Goal: Task Accomplishment & Management: Manage account settings

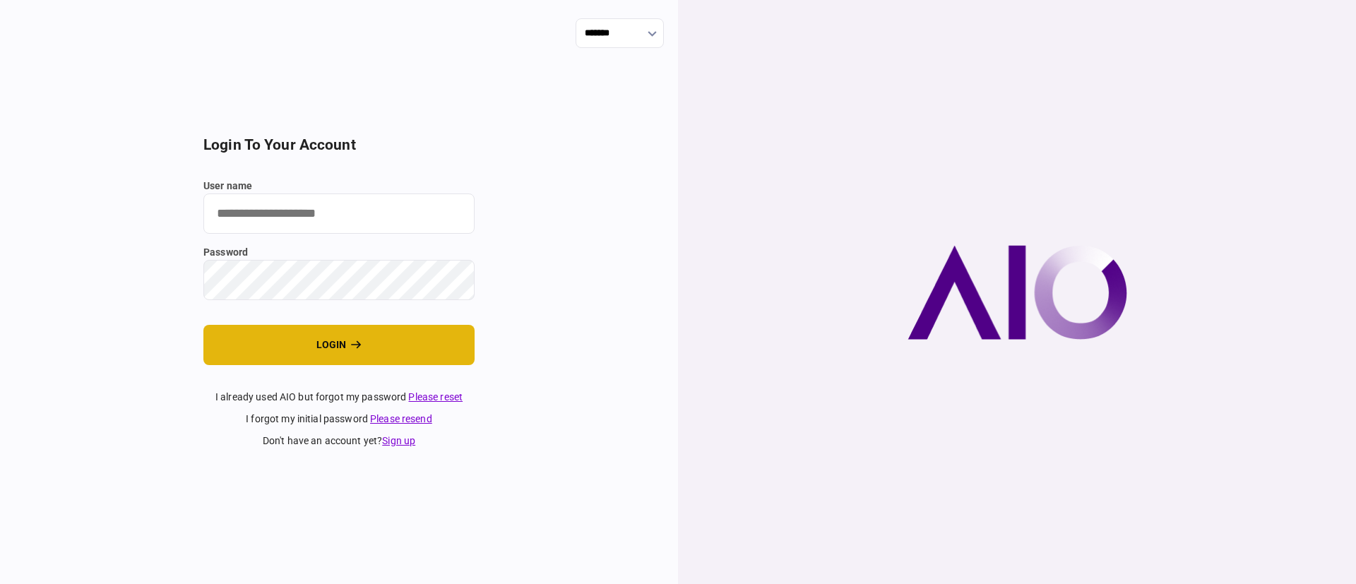
type input "*******"
click at [363, 351] on button "login" at bounding box center [338, 345] width 271 height 40
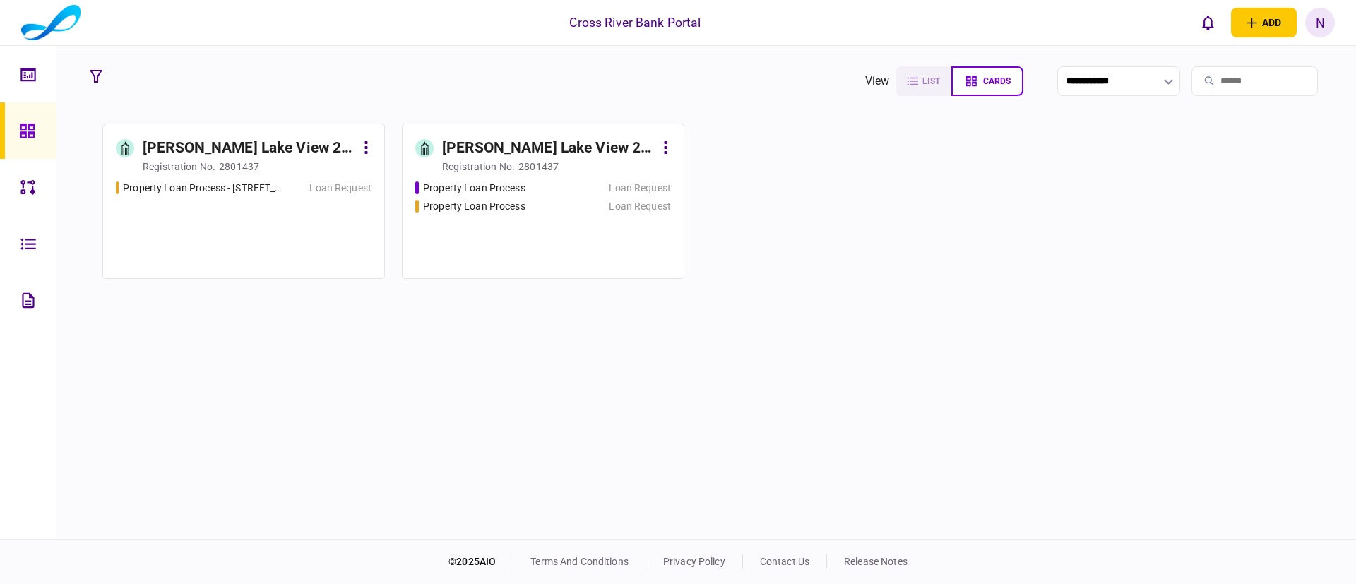
click at [547, 142] on div "[PERSON_NAME] Lake View 2 LLC" at bounding box center [548, 148] width 213 height 23
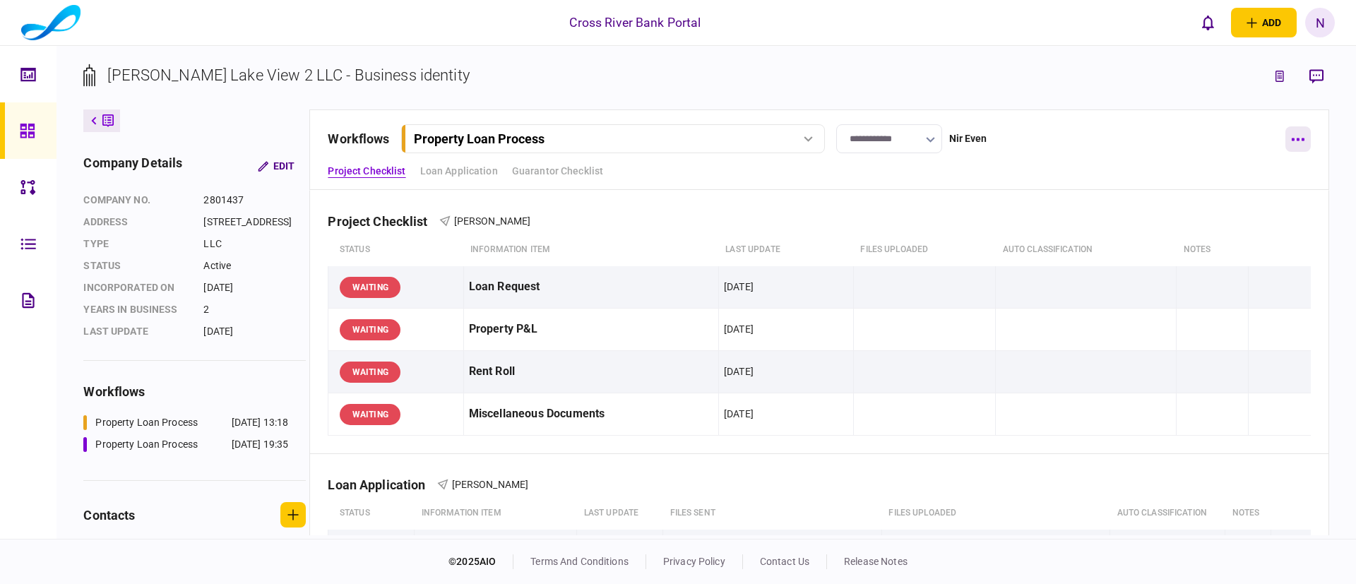
click at [1293, 134] on button "button" at bounding box center [1298, 138] width 25 height 25
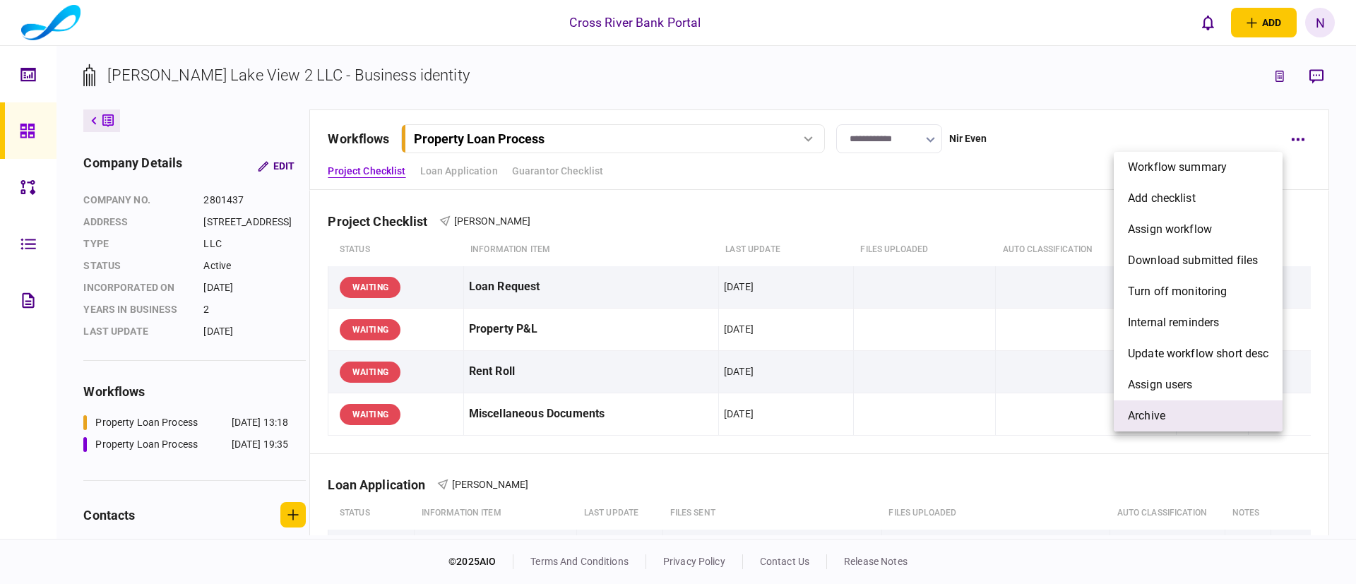
click at [1159, 409] on span "archive" at bounding box center [1146, 416] width 37 height 17
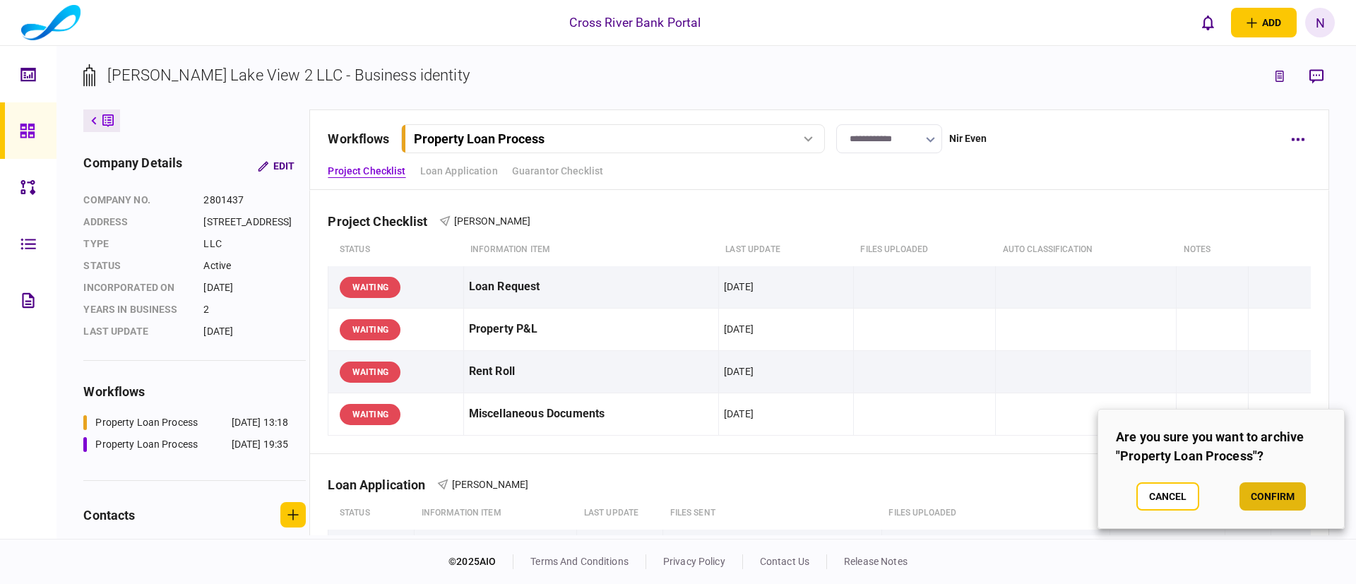
click at [1269, 491] on button "confirm" at bounding box center [1273, 496] width 66 height 28
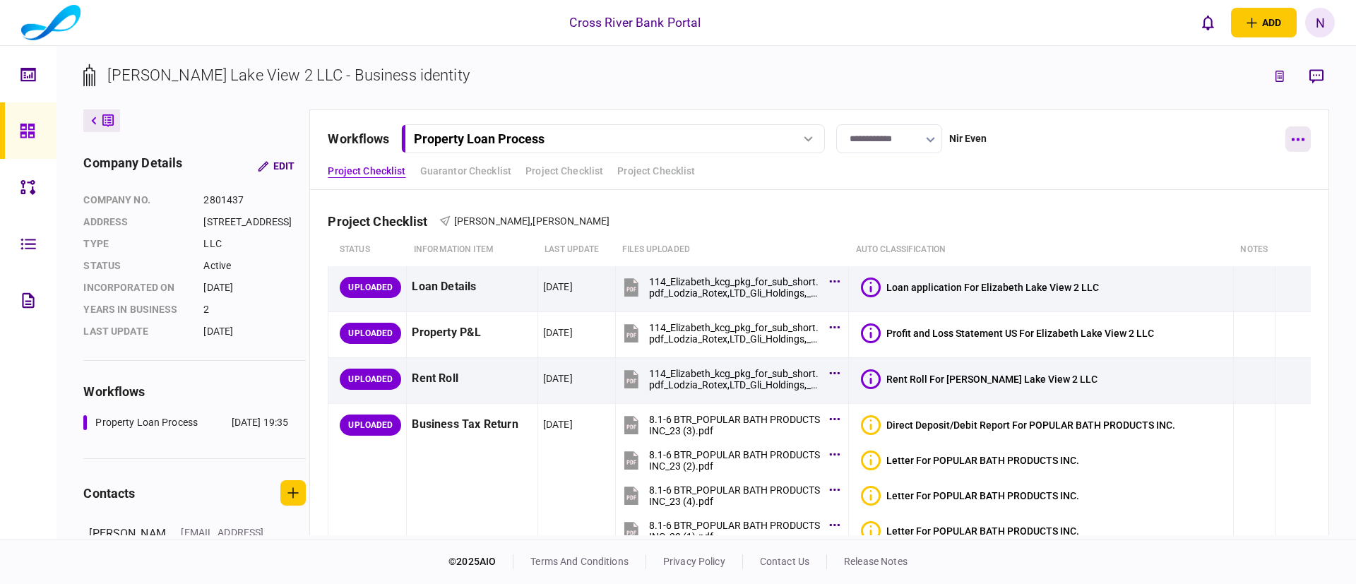
click at [1293, 134] on button "button" at bounding box center [1298, 138] width 25 height 25
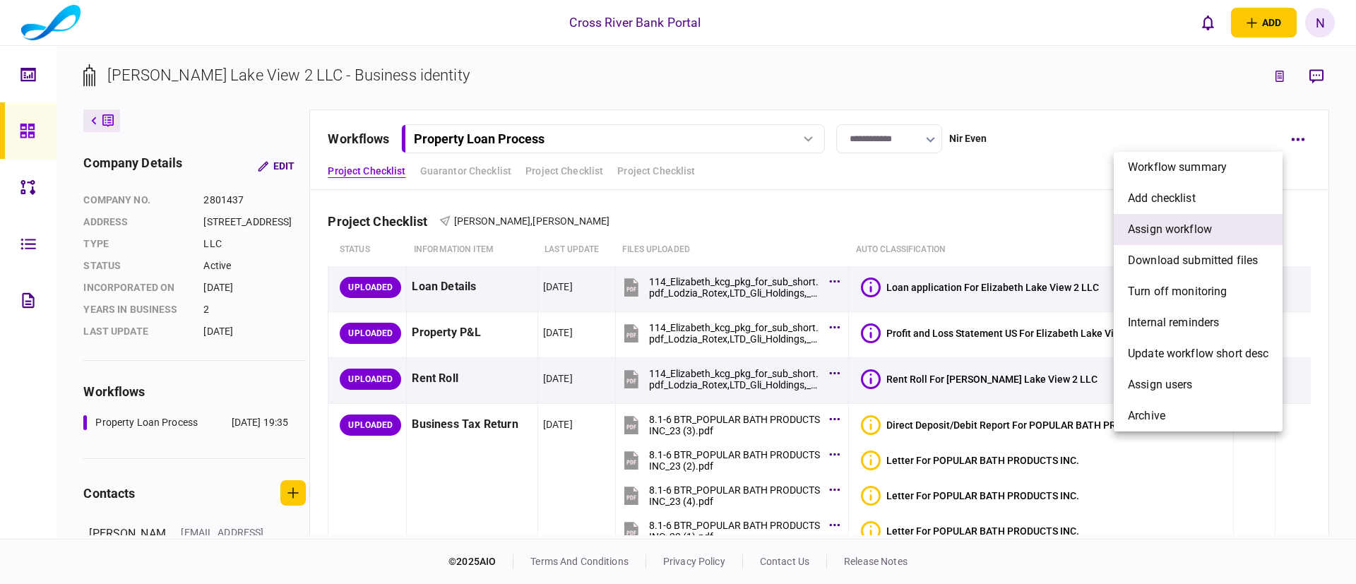
click at [1193, 227] on span "assign workflow" at bounding box center [1170, 229] width 84 height 17
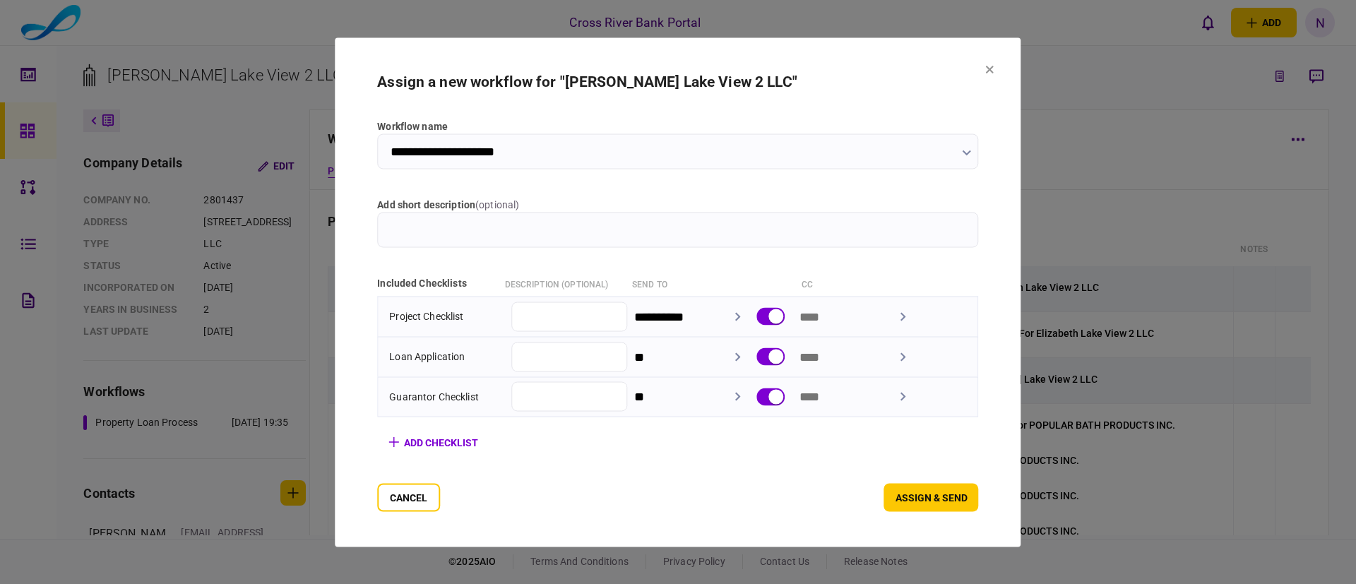
click at [585, 230] on input "add short description ( optional )" at bounding box center [677, 229] width 601 height 35
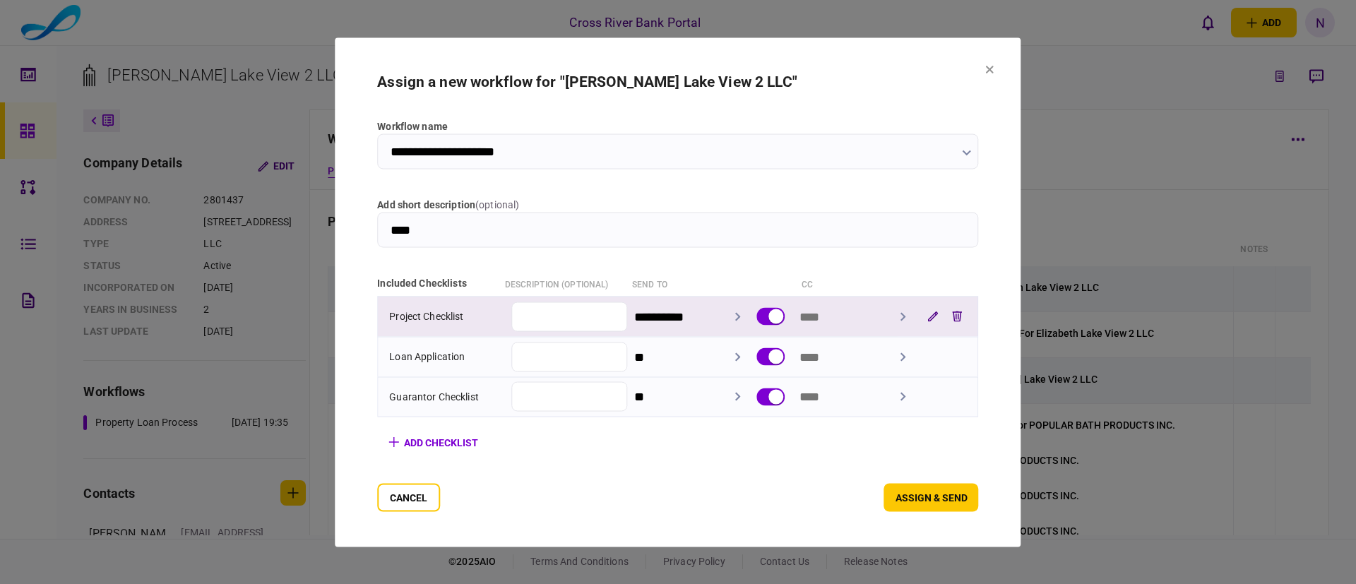
type input "****"
click at [823, 313] on input "text" at bounding box center [857, 316] width 115 height 35
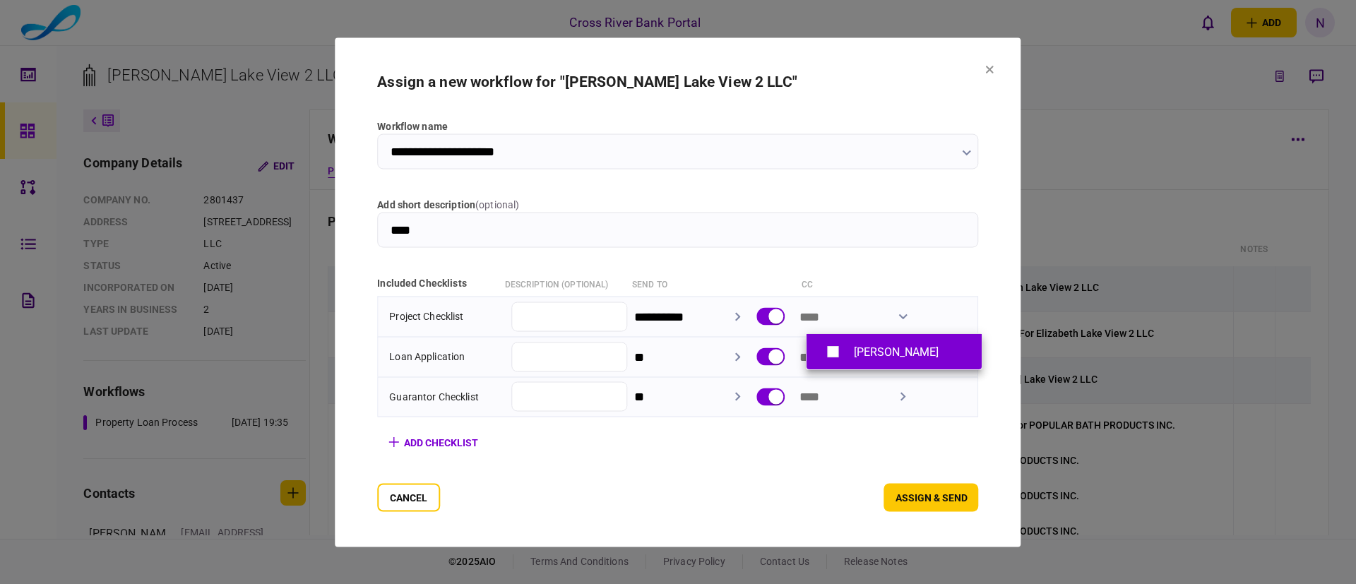
click at [857, 350] on div "[PERSON_NAME]" at bounding box center [896, 351] width 85 height 13
type input "**********"
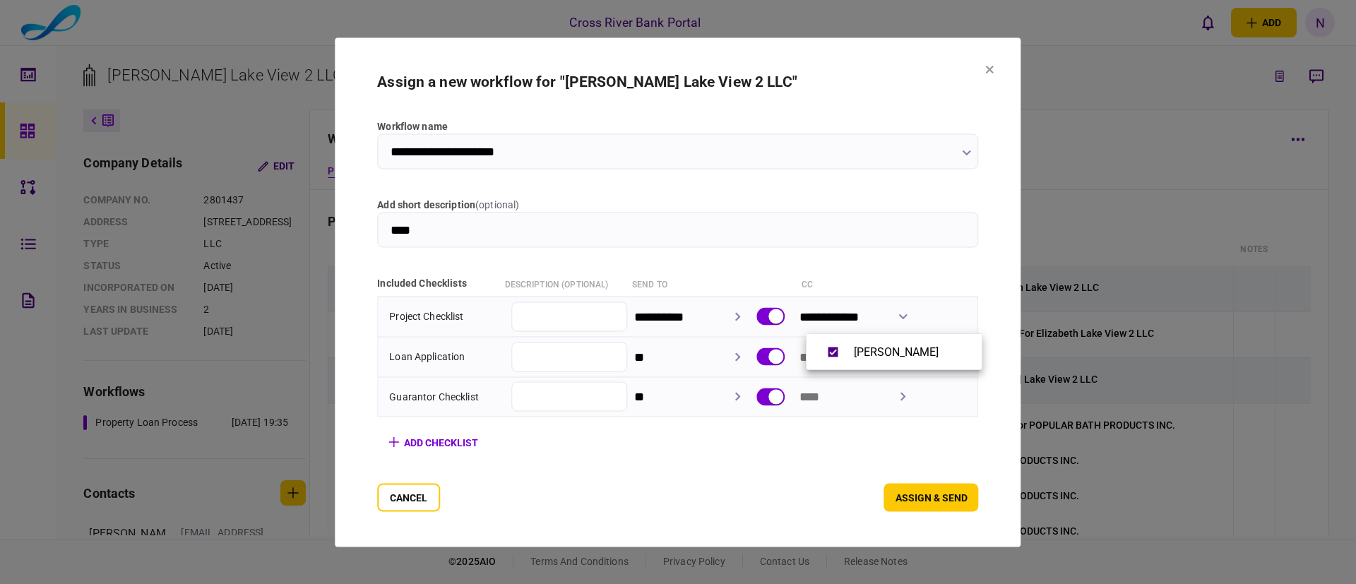
click at [790, 479] on div at bounding box center [678, 292] width 1356 height 584
click at [964, 494] on button "assign & send" at bounding box center [931, 497] width 95 height 28
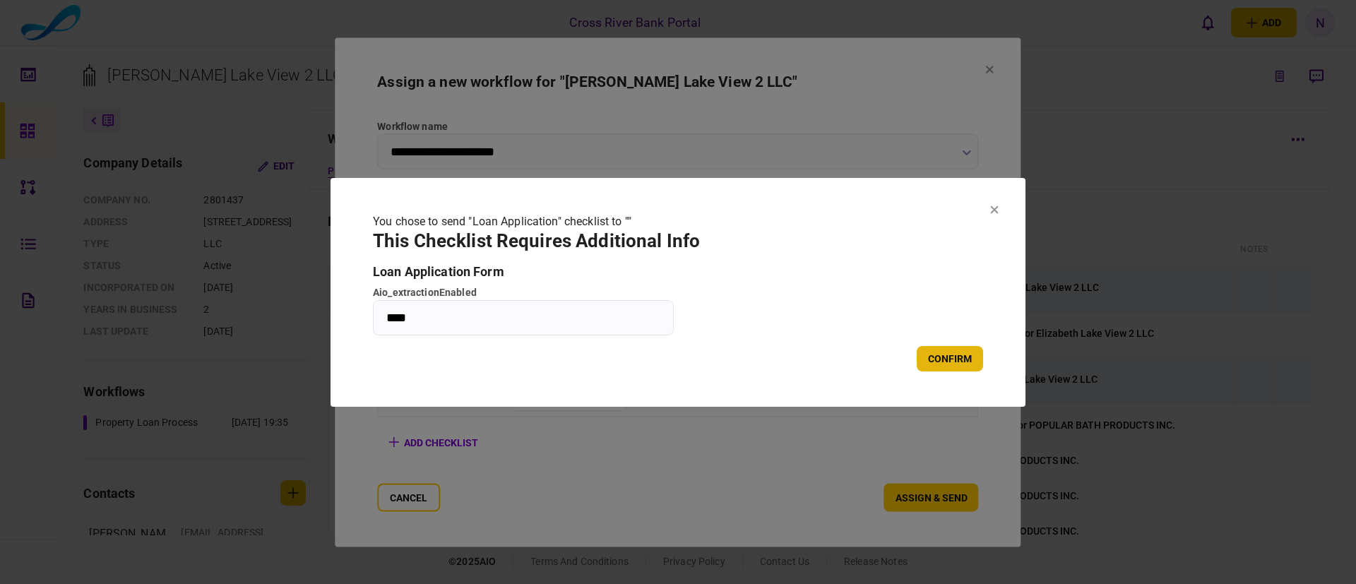
click at [937, 352] on button "confirm" at bounding box center [950, 358] width 66 height 25
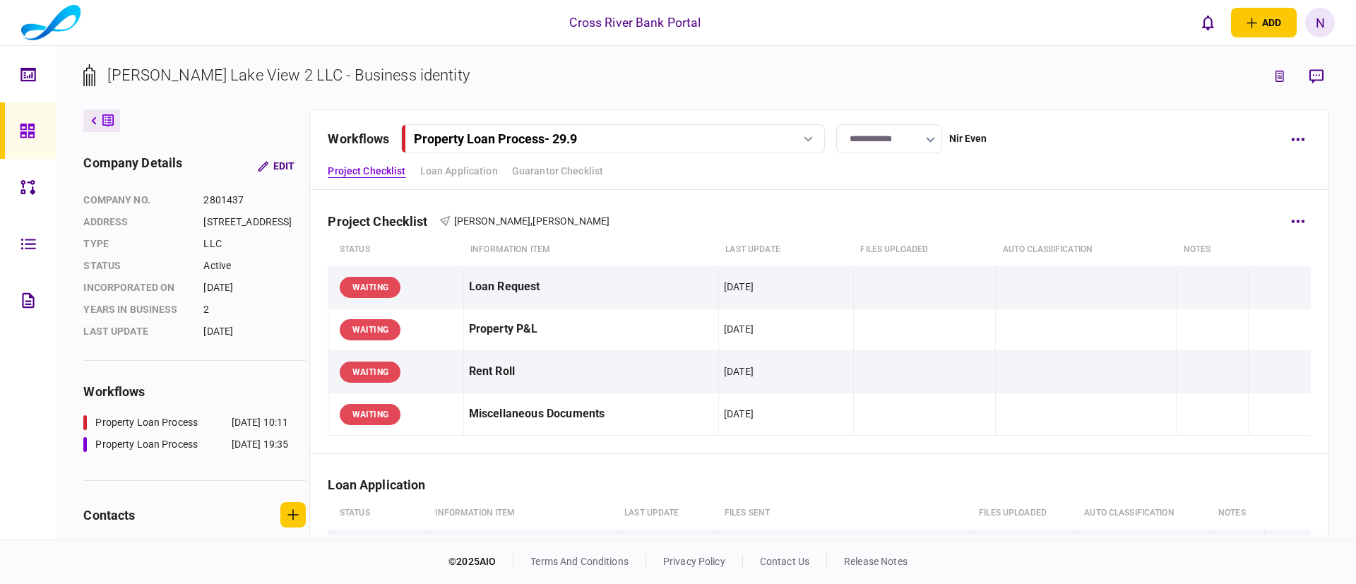
click at [643, 237] on th "Information item" at bounding box center [590, 250] width 255 height 32
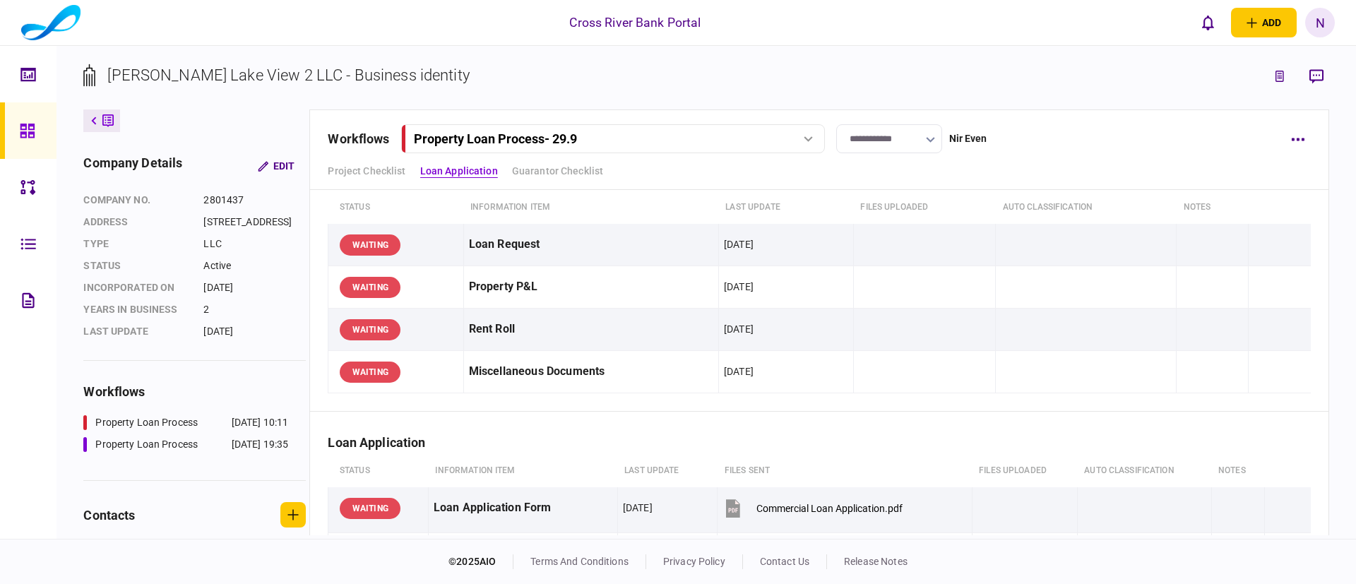
click at [643, 237] on td "Loan Request" at bounding box center [590, 245] width 255 height 42
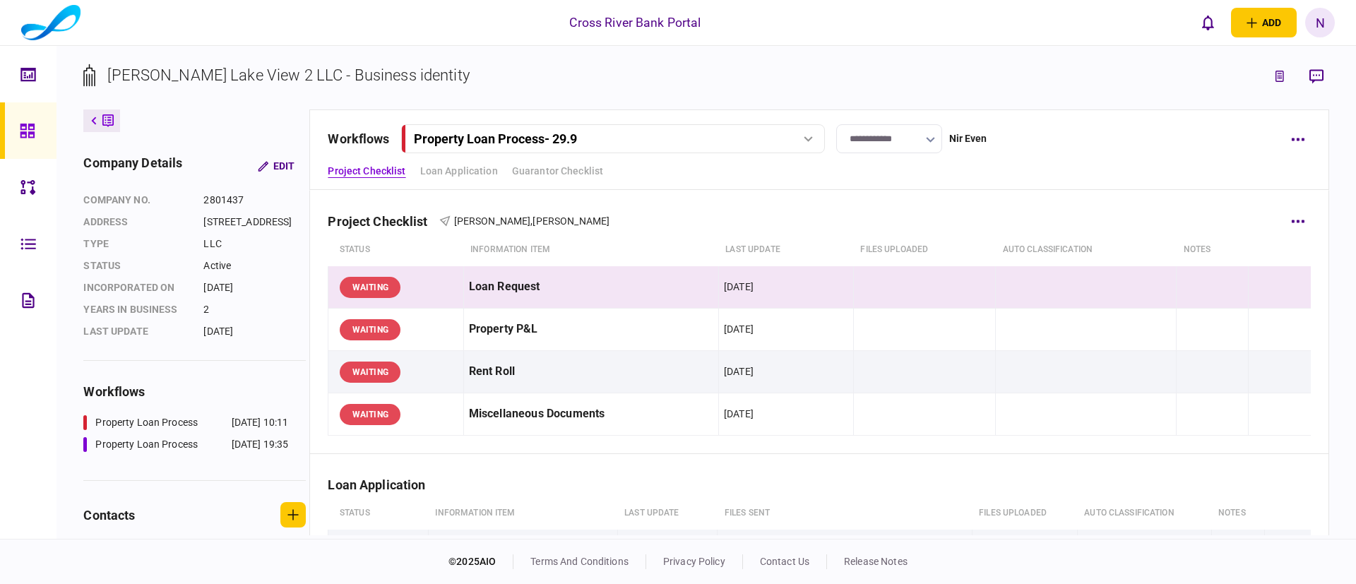
click at [643, 237] on th "Information item" at bounding box center [590, 250] width 255 height 32
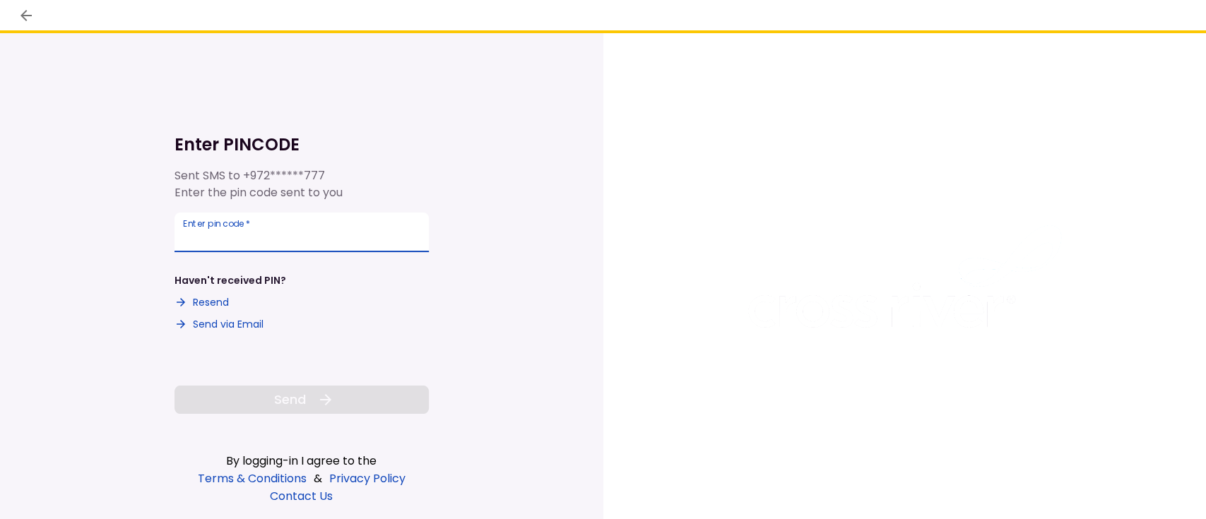
click at [336, 227] on input "Enter pin code   *" at bounding box center [301, 233] width 254 height 40
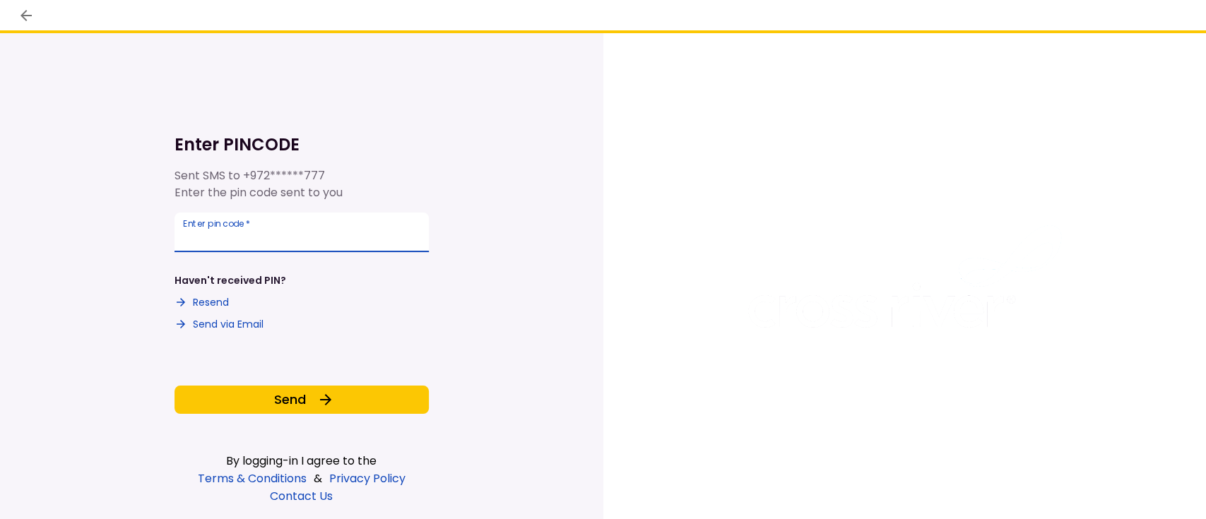
type input "******"
